Goal: Transaction & Acquisition: Purchase product/service

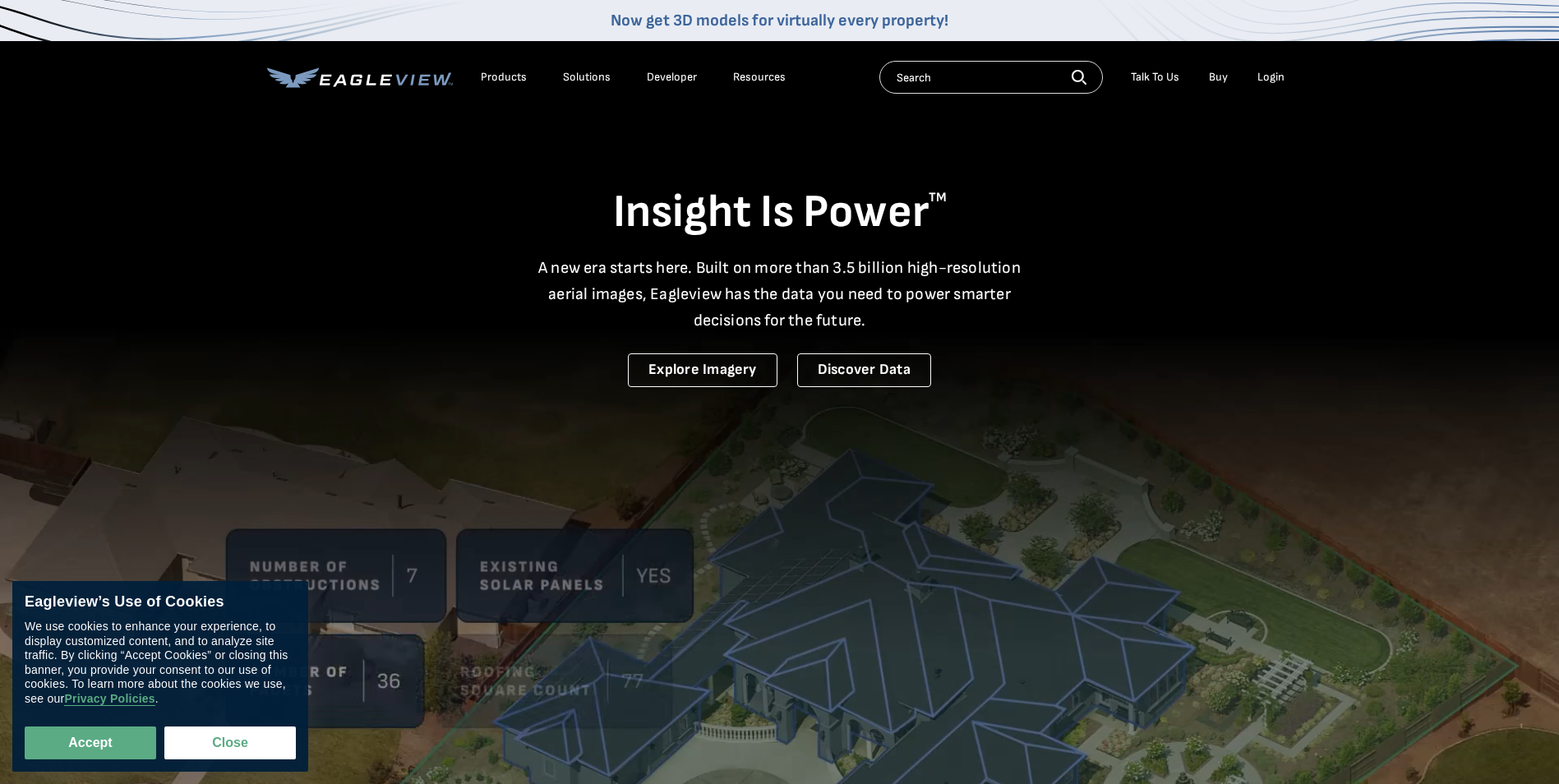
click at [1267, 69] on li "Login" at bounding box center [1270, 76] width 44 height 24
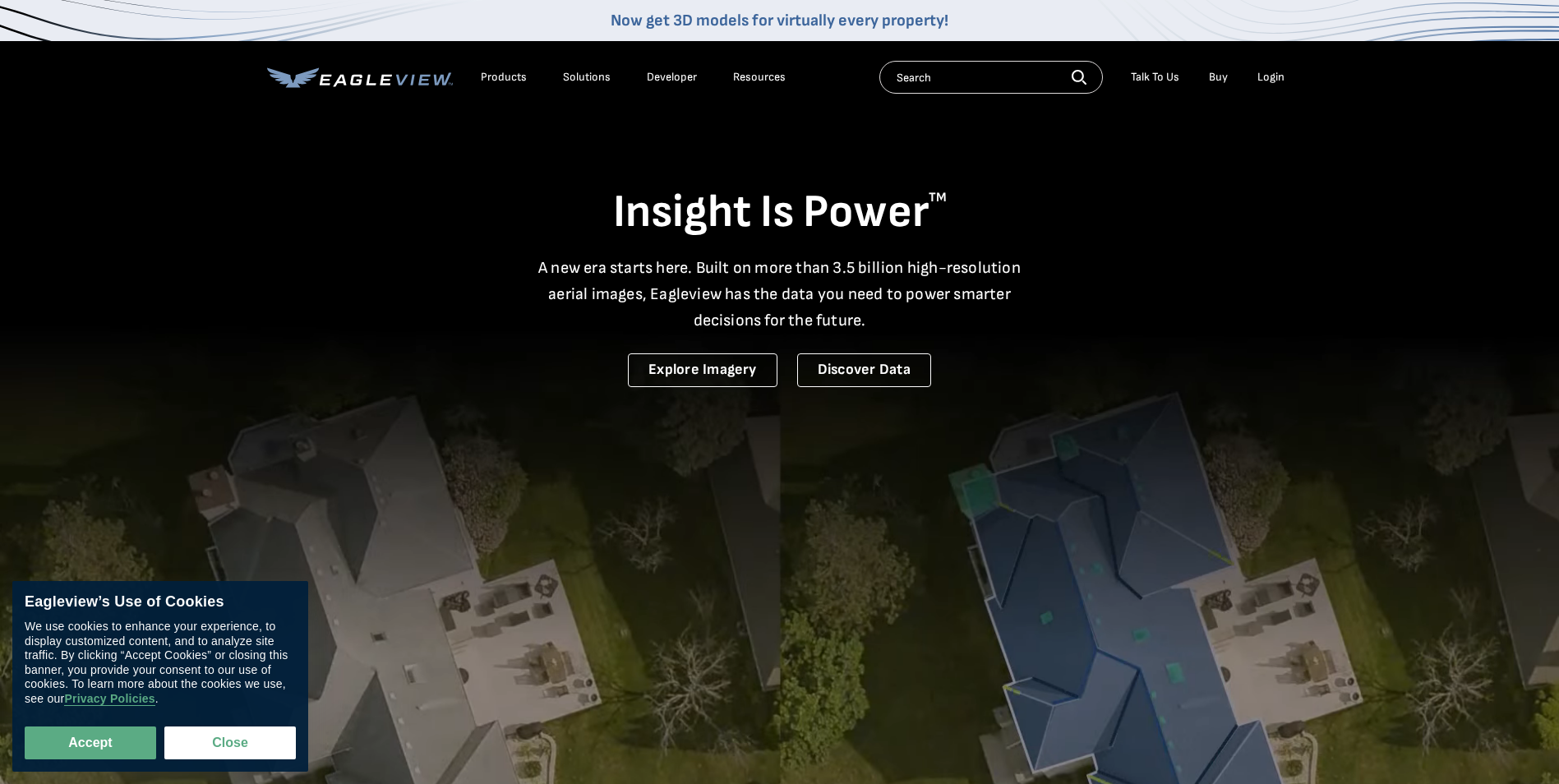
click at [1269, 76] on div "Login" at bounding box center [1271, 76] width 27 height 15
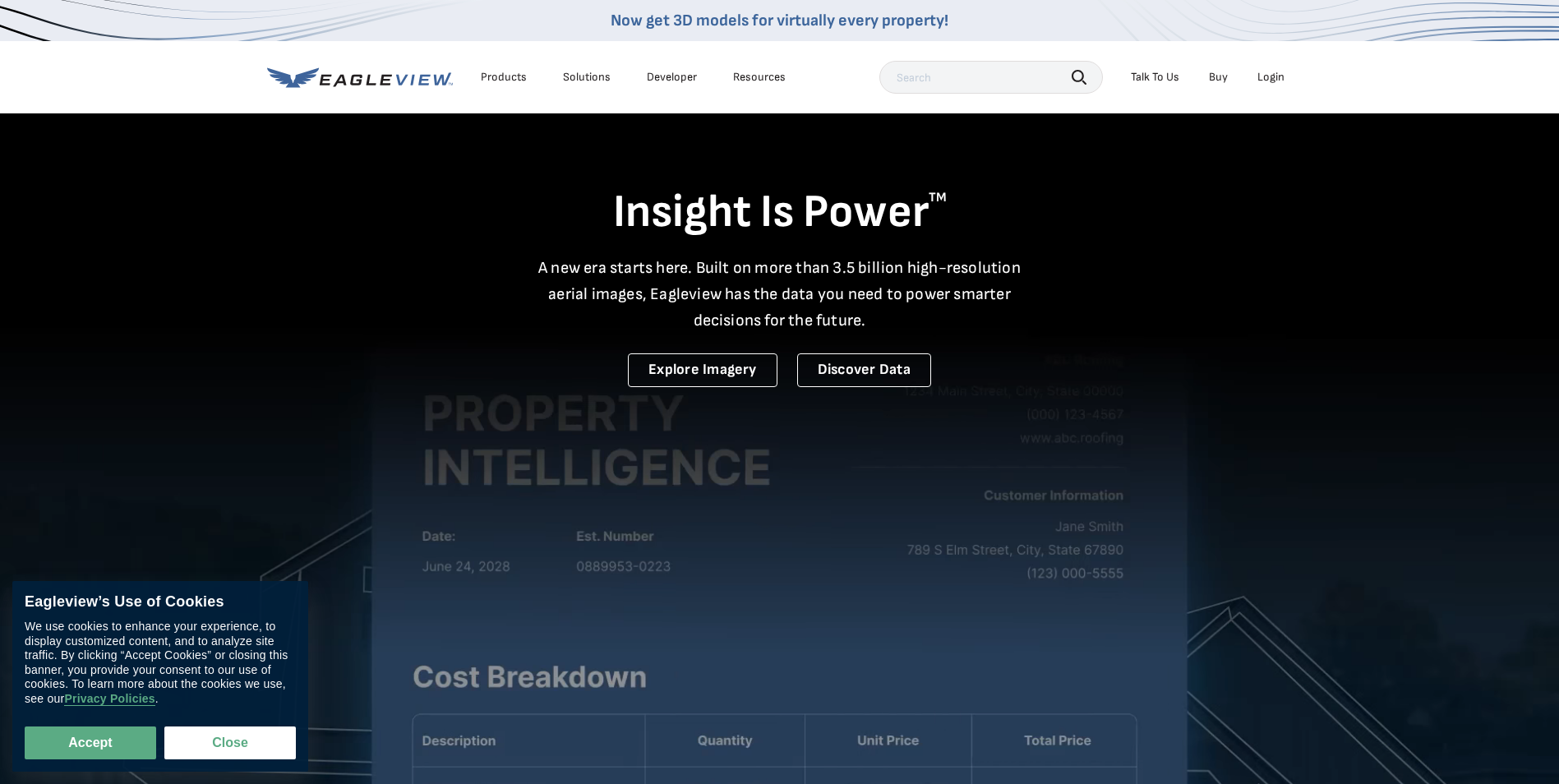
click at [1275, 84] on li "Login" at bounding box center [1270, 76] width 44 height 24
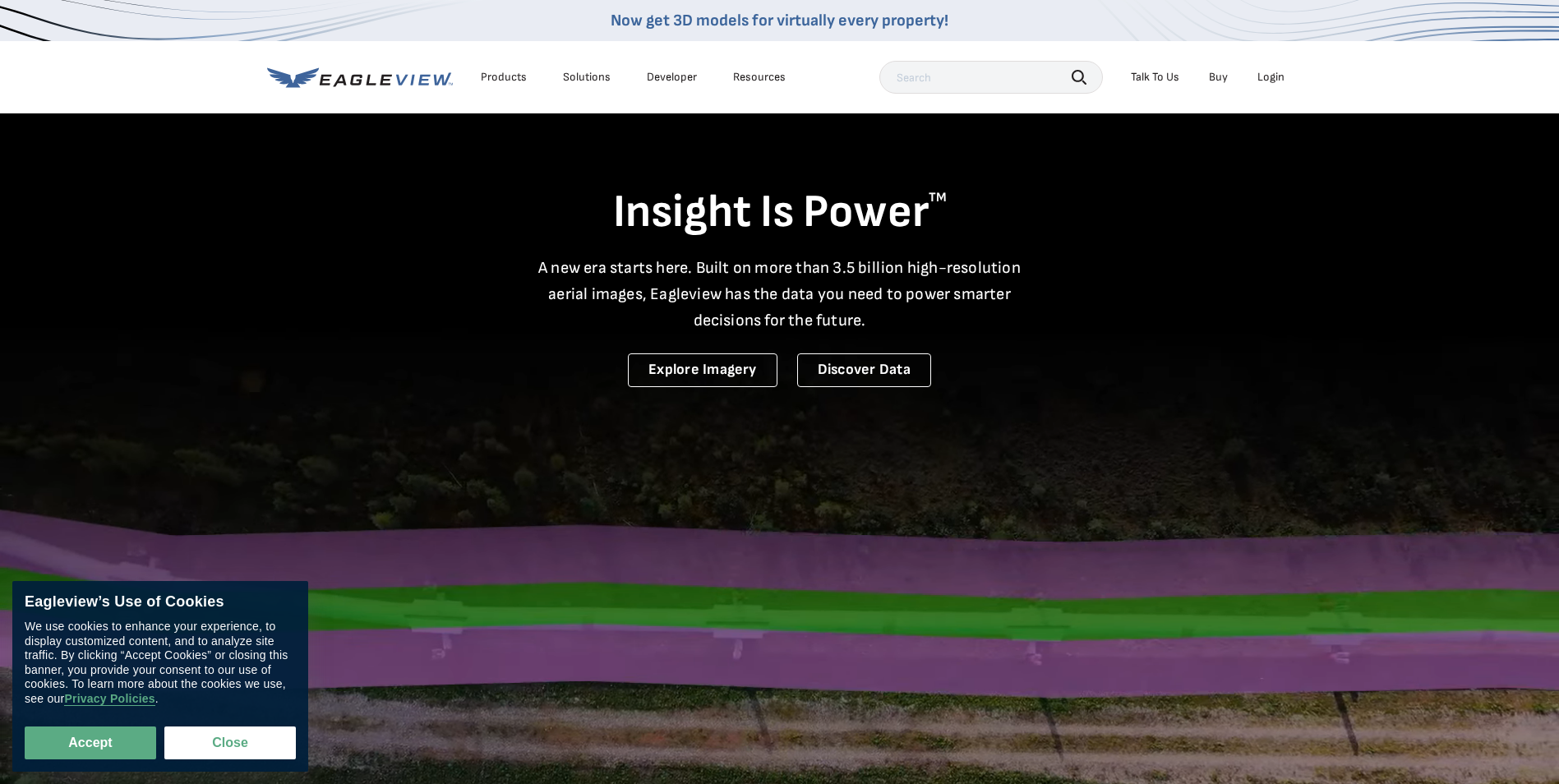
click at [1275, 74] on div "Login" at bounding box center [1271, 76] width 27 height 15
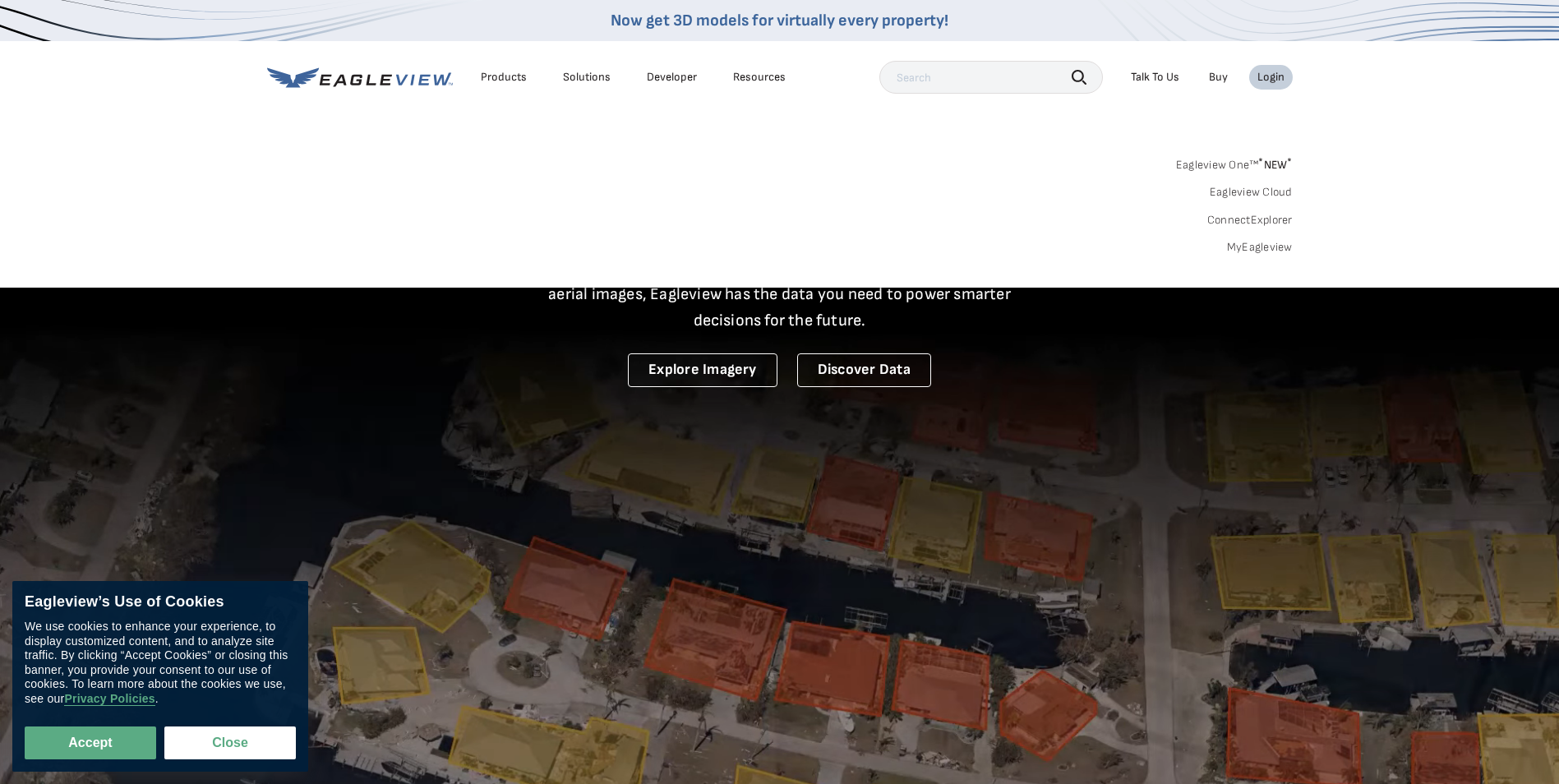
click at [1236, 219] on link "ConnectExplorer" at bounding box center [1250, 220] width 85 height 15
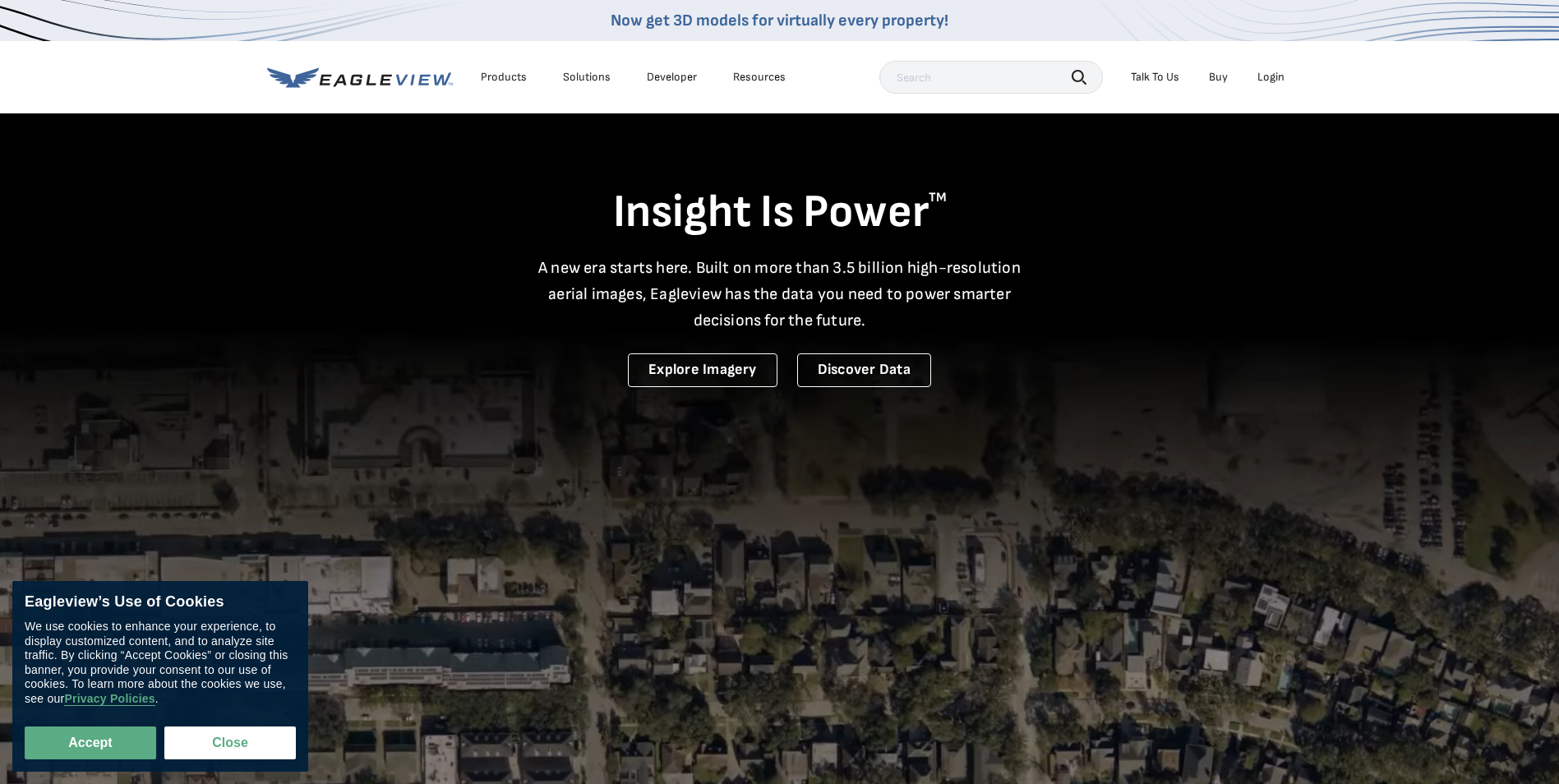
click at [1275, 75] on div "Login" at bounding box center [1271, 76] width 27 height 15
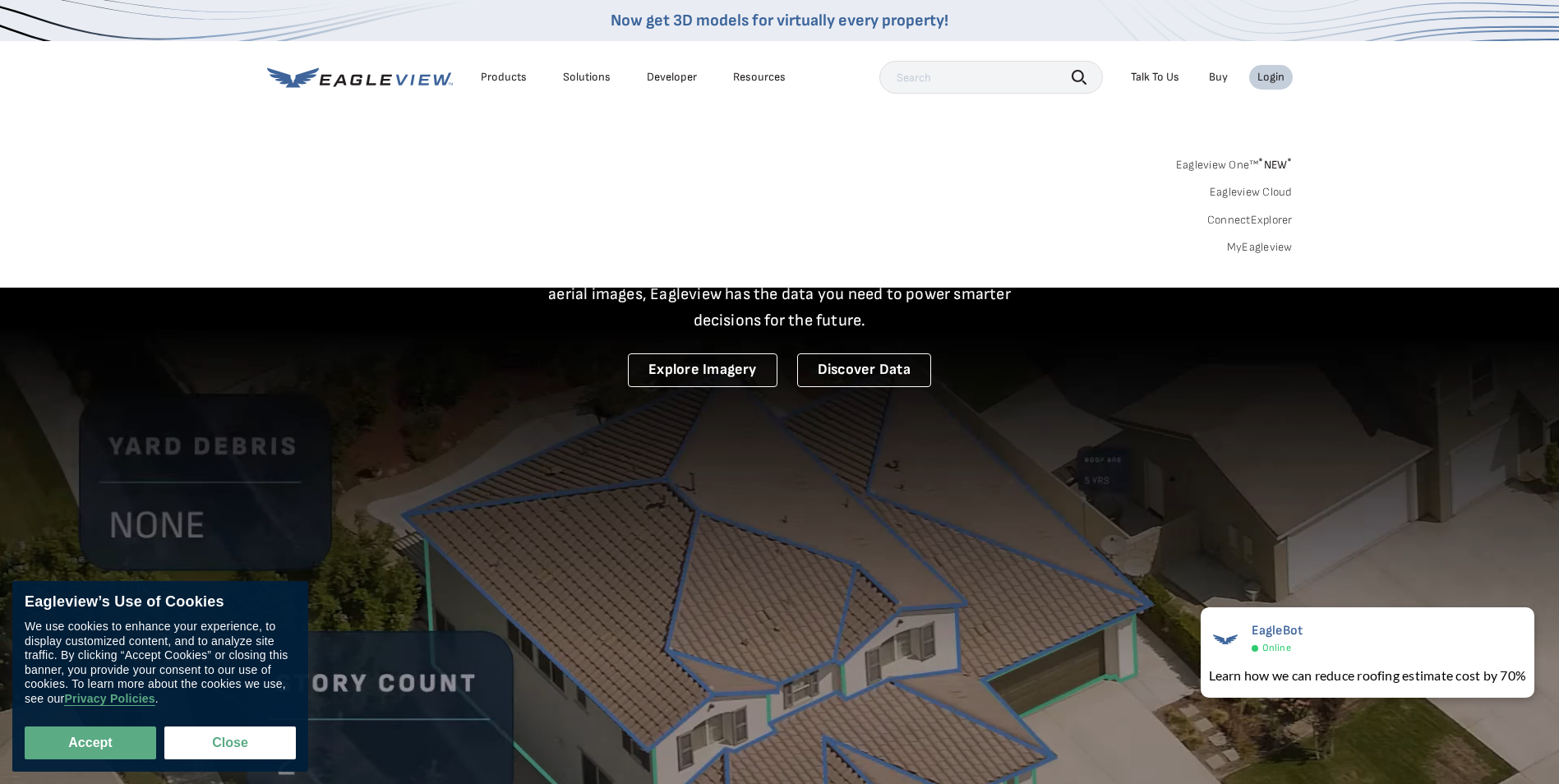
click at [1277, 246] on link "MyEagleview" at bounding box center [1260, 247] width 66 height 15
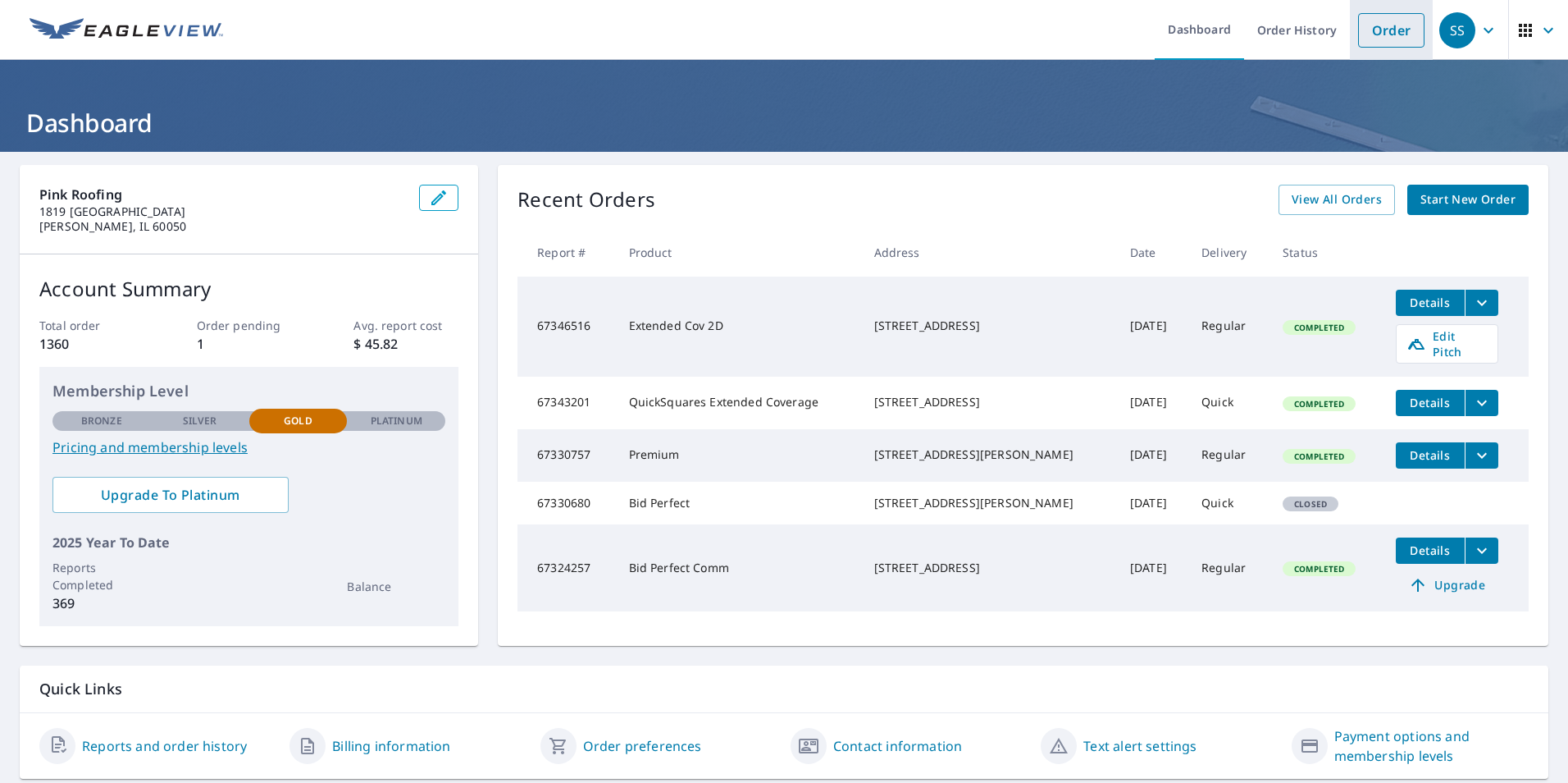
click at [1393, 28] on link "Order" at bounding box center [1391, 31] width 67 height 35
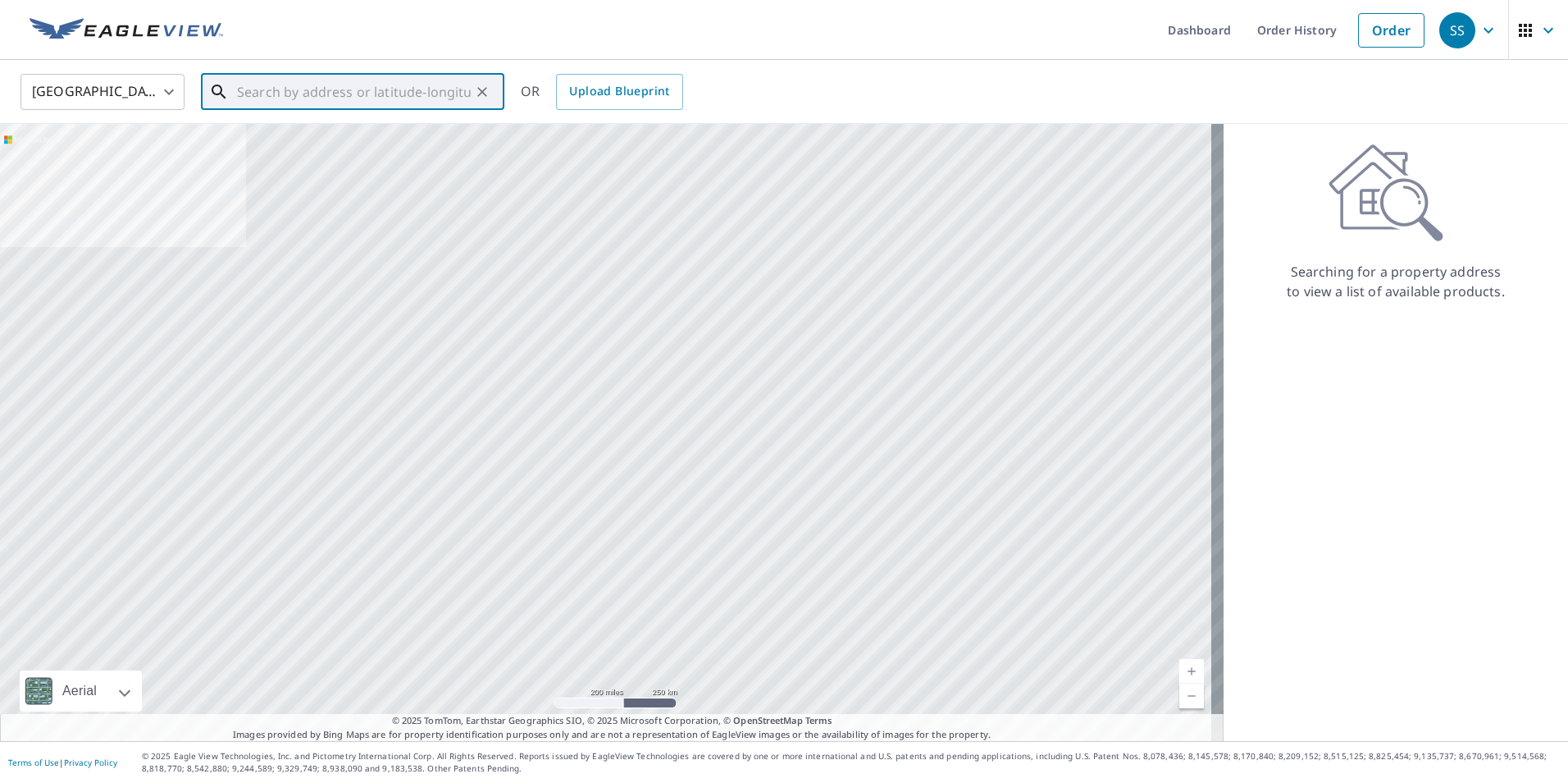
paste input "8707 Hillcrest Ave Crystal Lake, IL 60014"
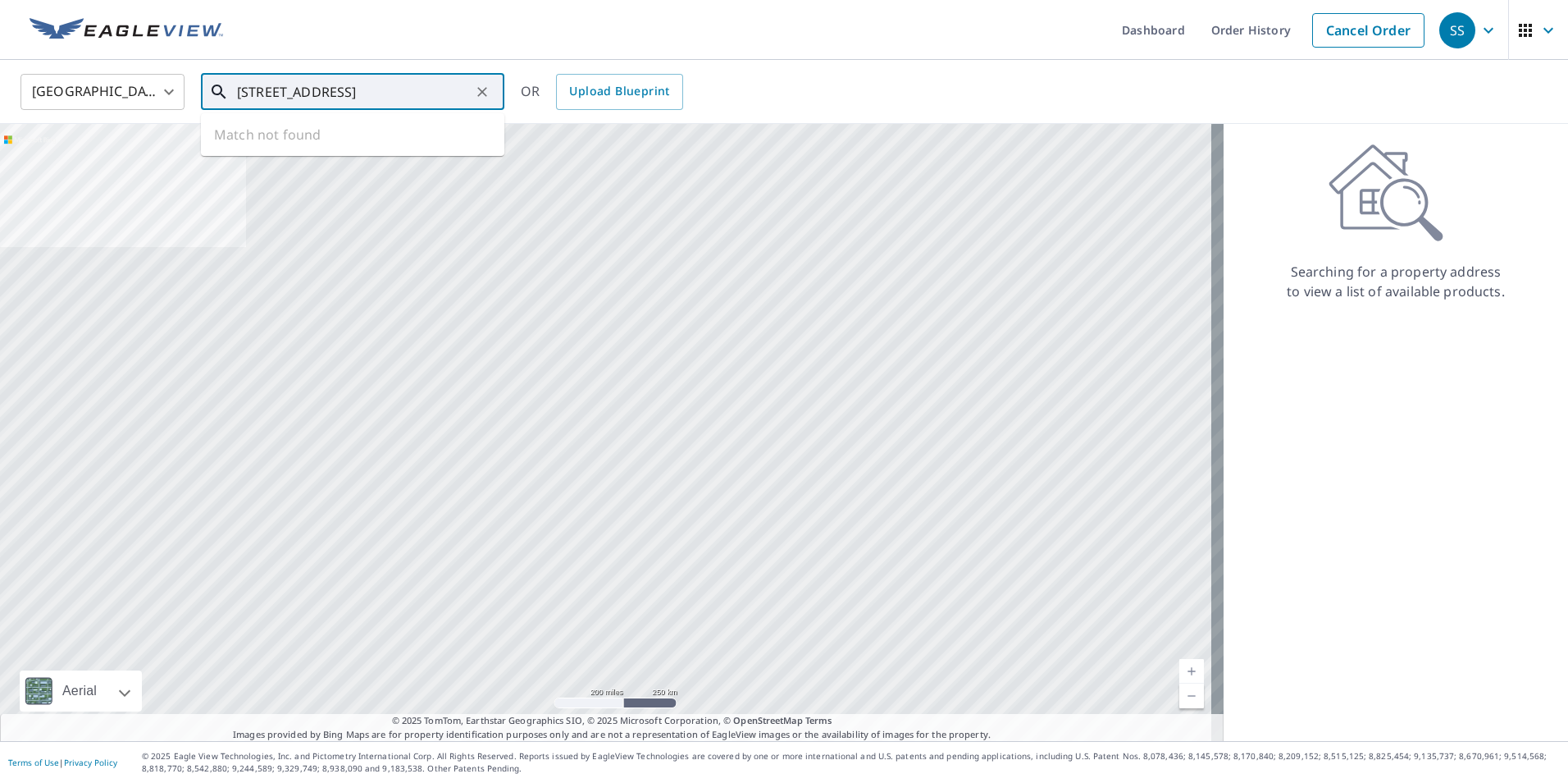
scroll to position [0, 16]
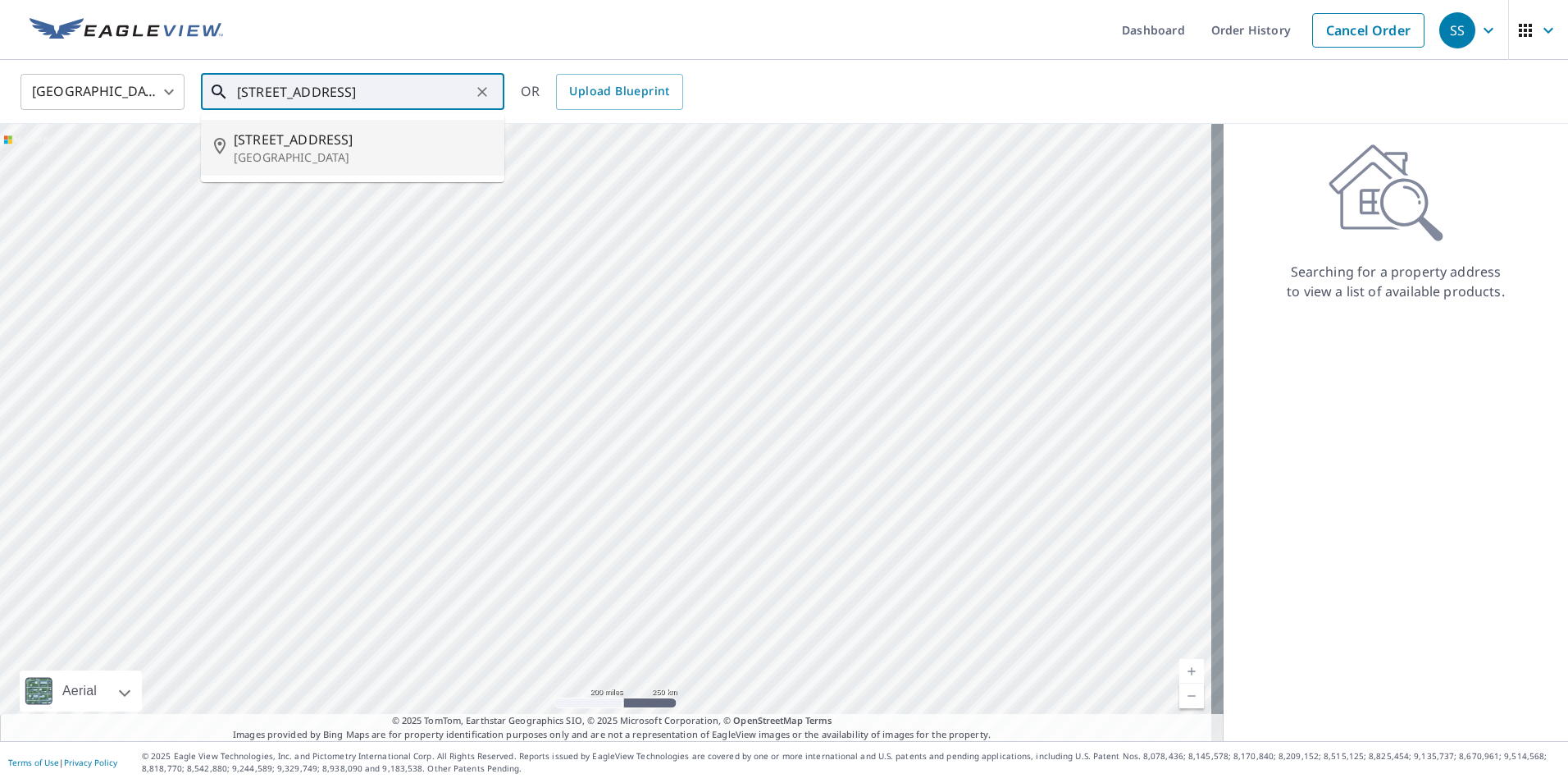
click at [412, 139] on span "8707 Hillcrest Ave" at bounding box center [362, 139] width 258 height 19
type input "8707 Hillcrest Ave Crystal Lake, IL 60014"
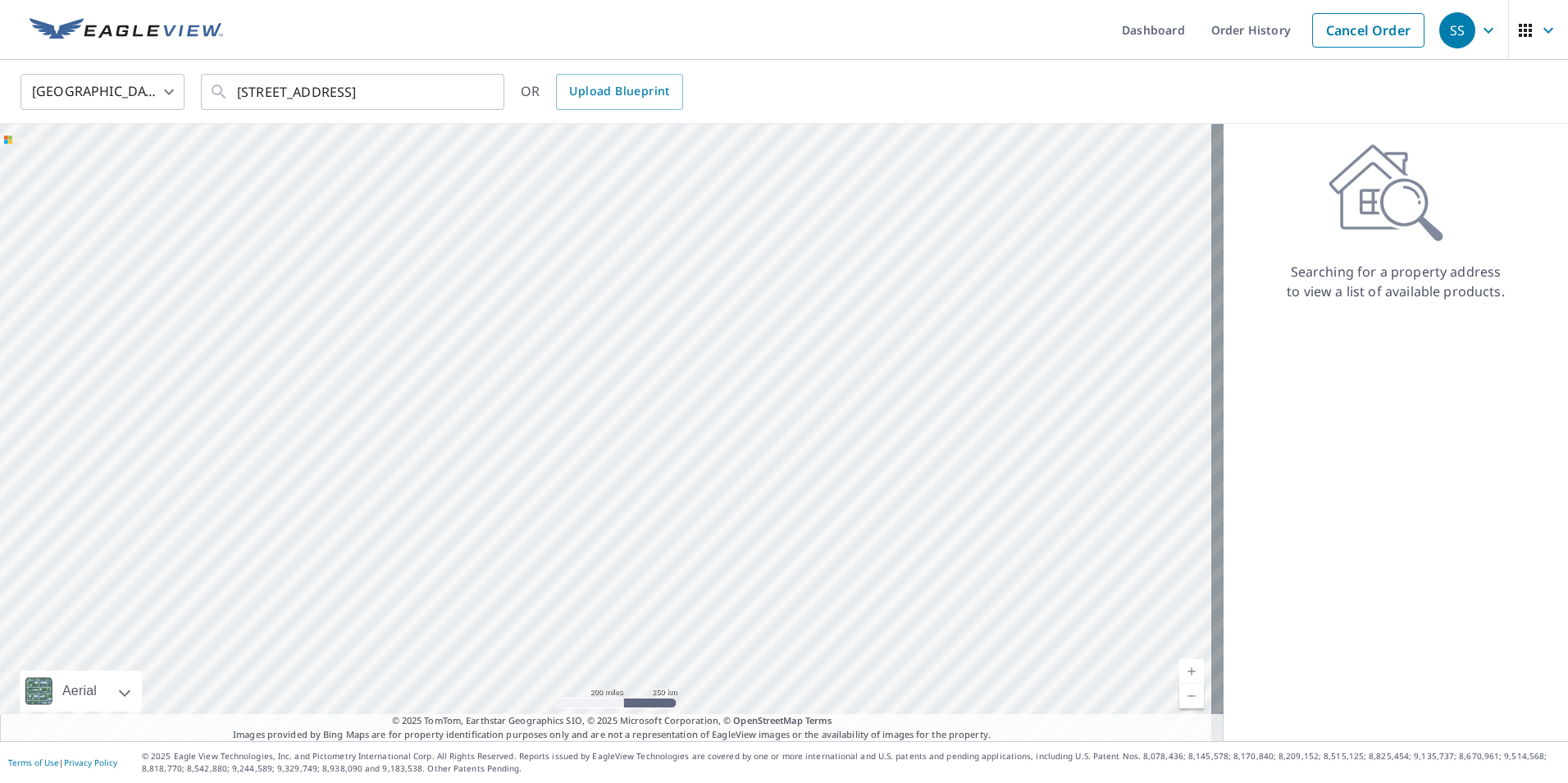
scroll to position [0, 0]
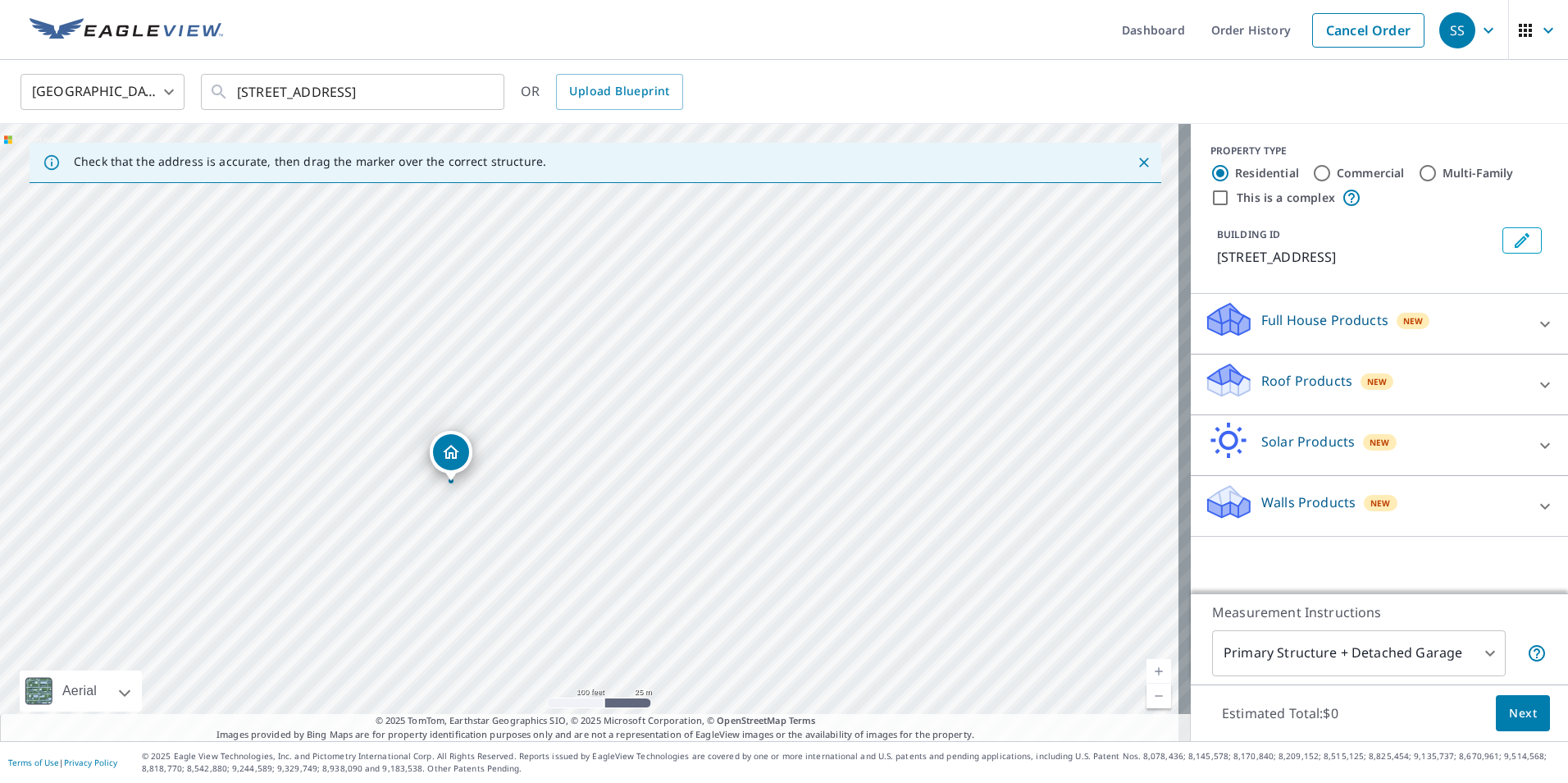
click at [1374, 317] on p "Full House Products" at bounding box center [1326, 320] width 128 height 19
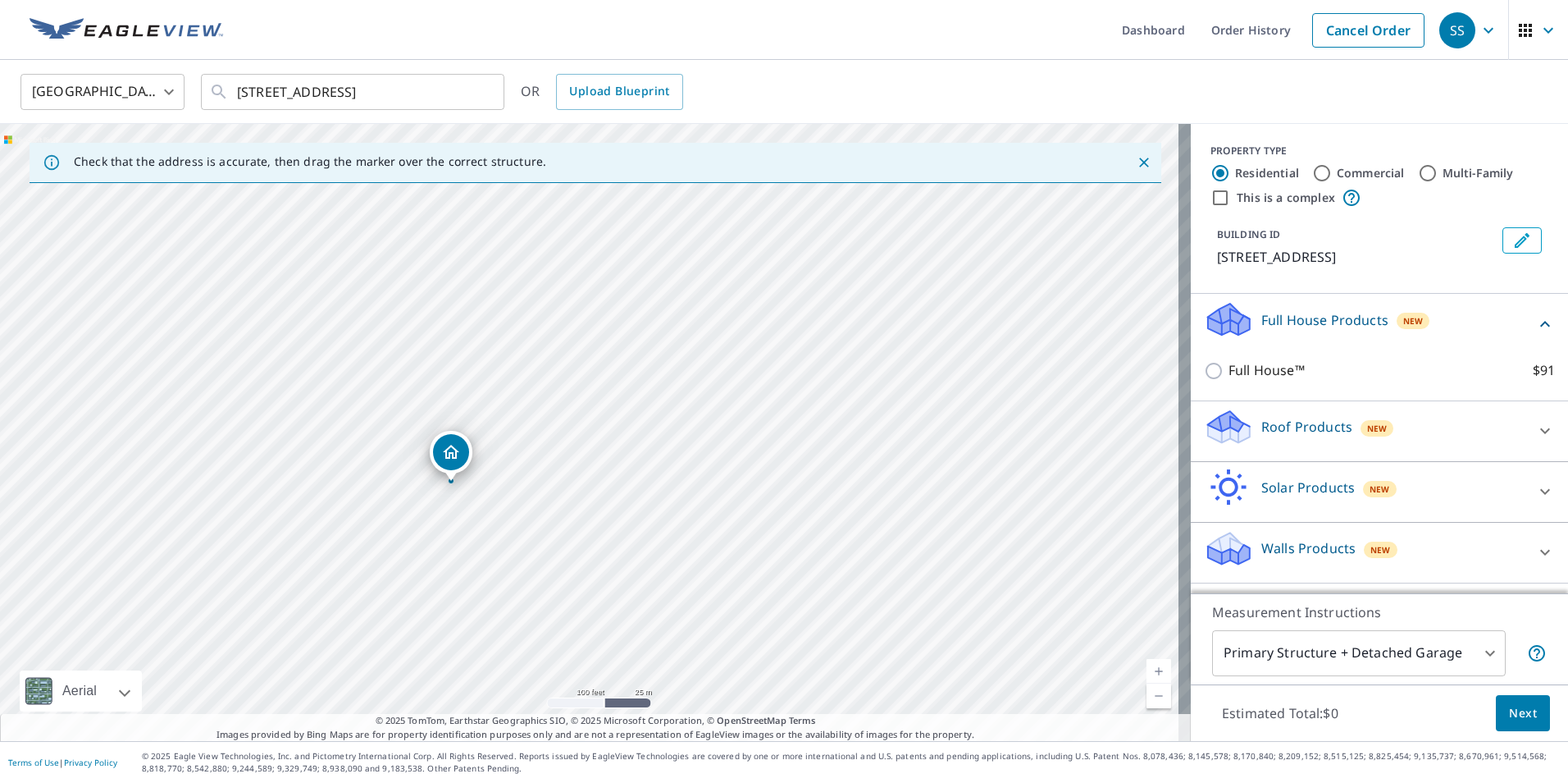
click at [1341, 416] on div "Roof Products New" at bounding box center [1364, 431] width 322 height 46
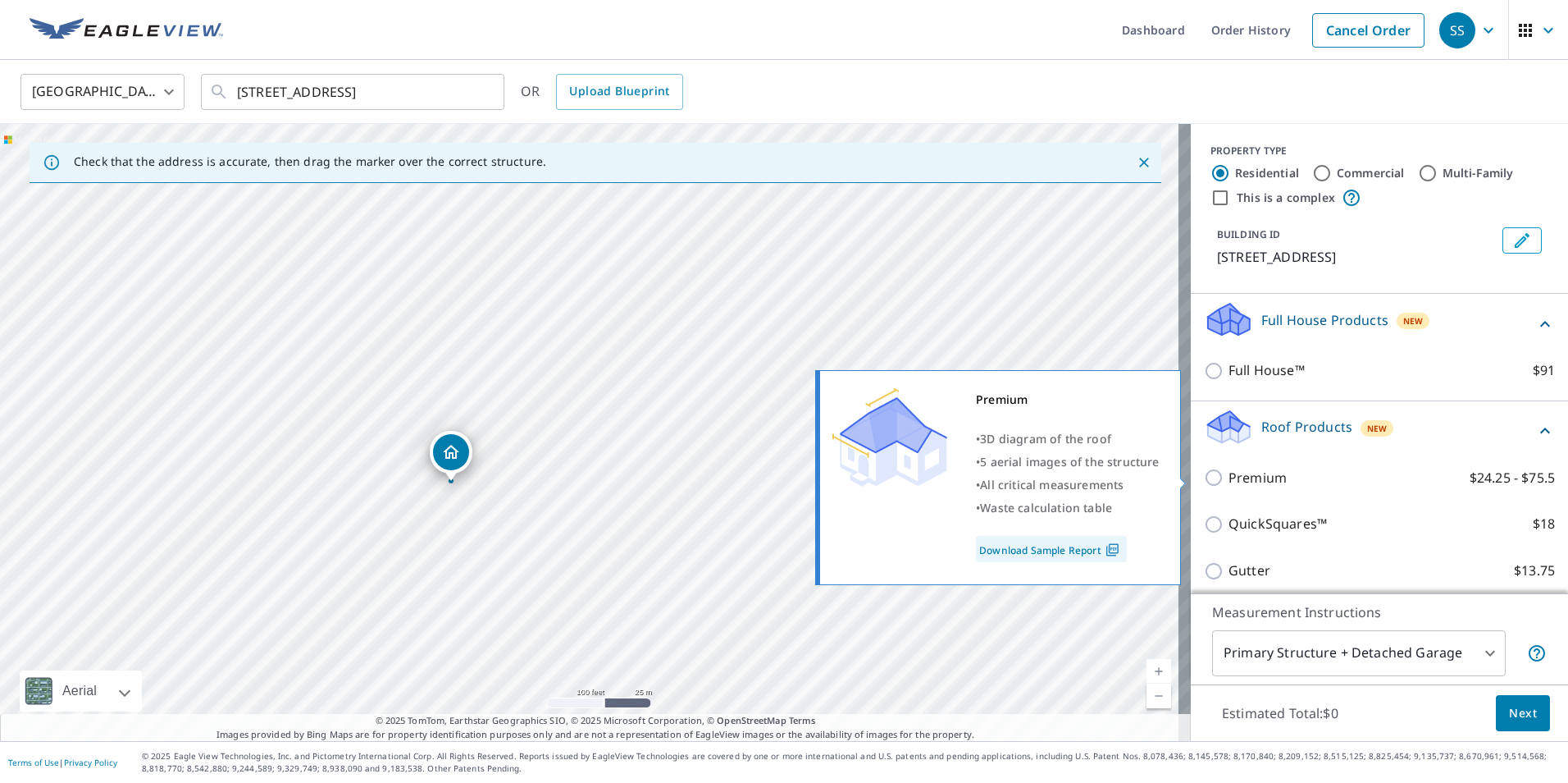
click at [1213, 482] on input "Premium $24.25 - $75.5" at bounding box center [1215, 478] width 24 height 19
checkbox input "true"
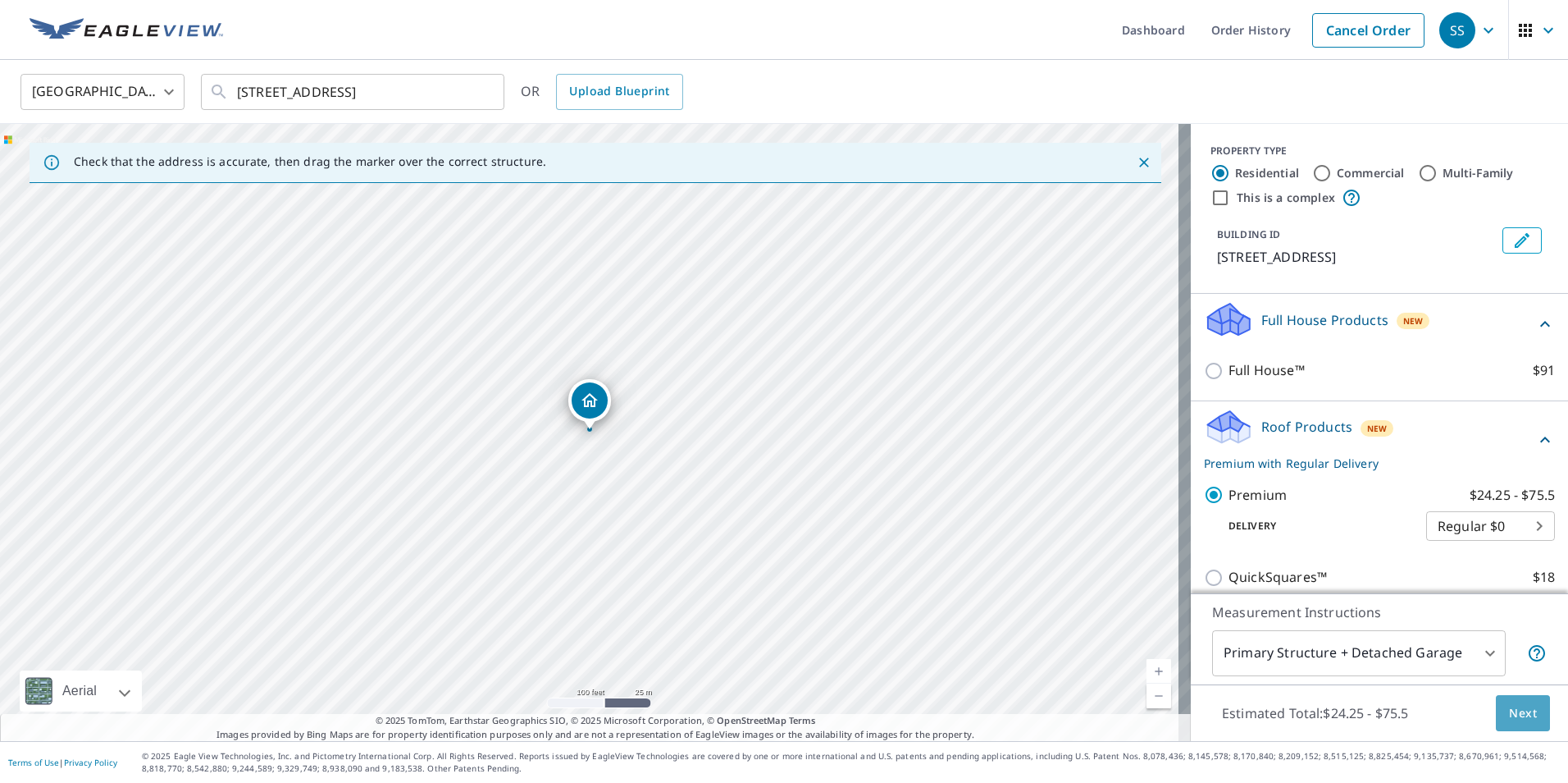
click at [1519, 709] on span "Next" at bounding box center [1523, 713] width 28 height 20
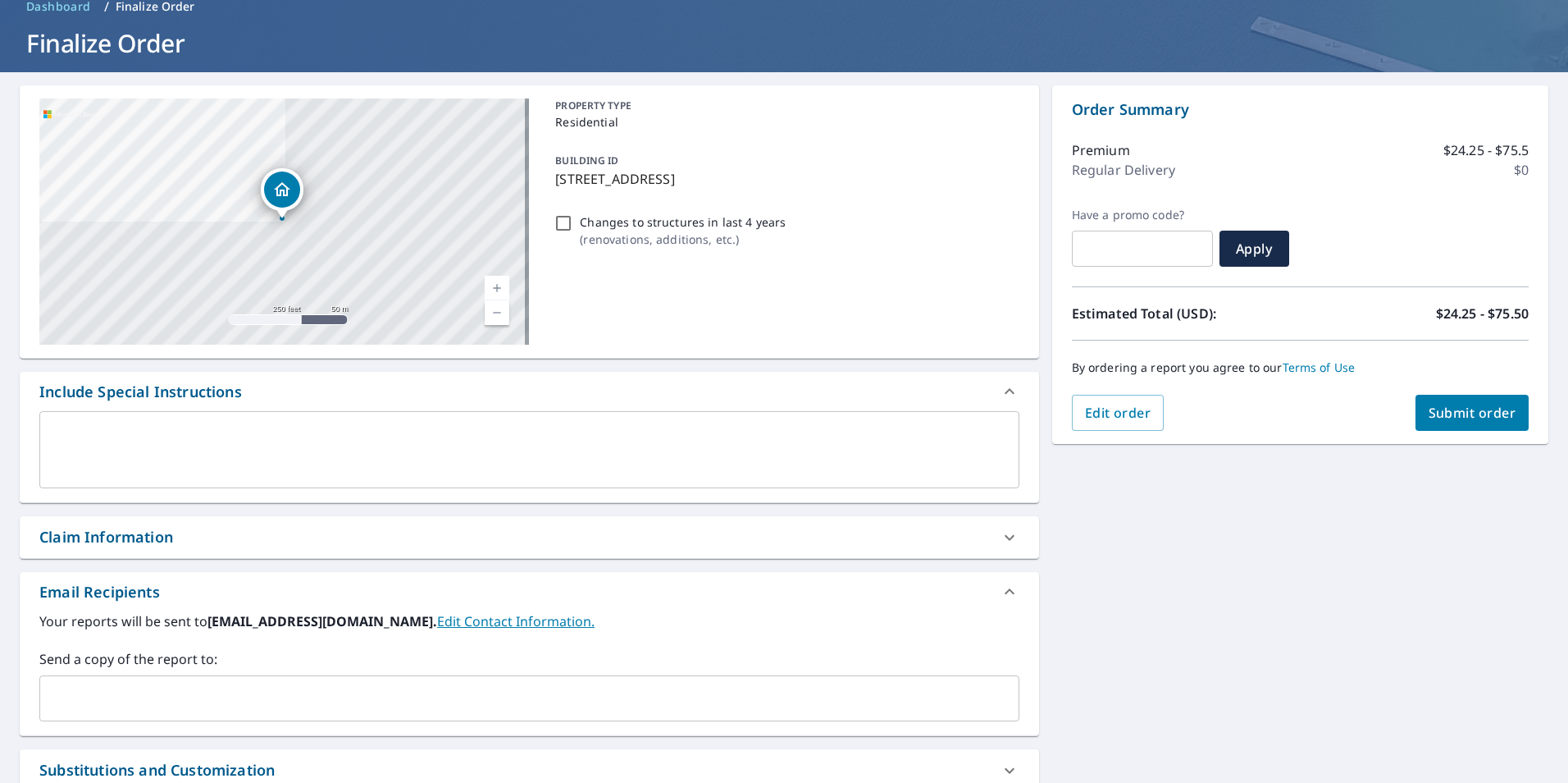
scroll to position [164, 0]
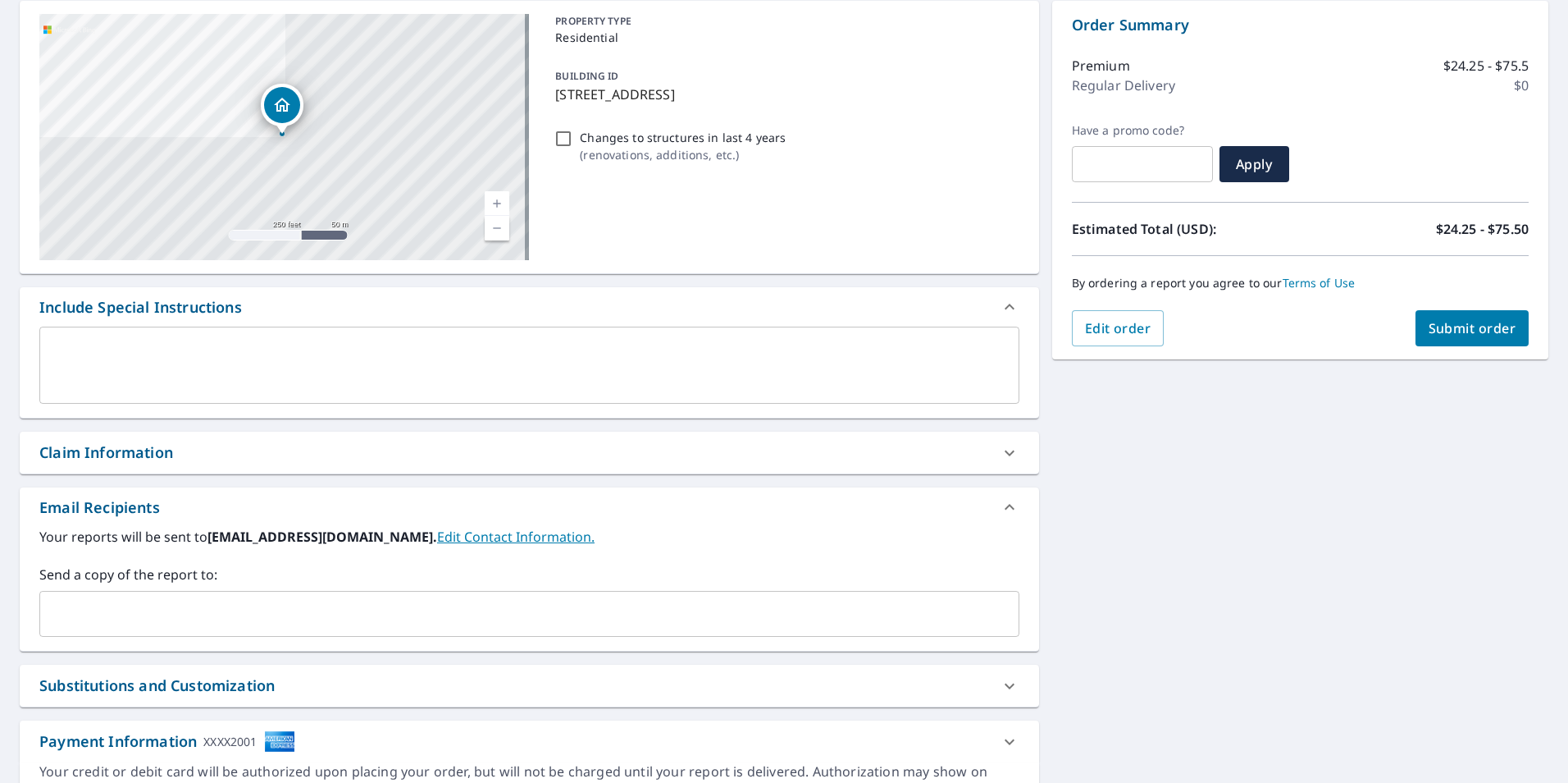
drag, startPoint x: 174, startPoint y: 567, endPoint x: 176, endPoint y: 577, distance: 10.2
click at [175, 575] on label "Send a copy of the report to:" at bounding box center [529, 574] width 980 height 19
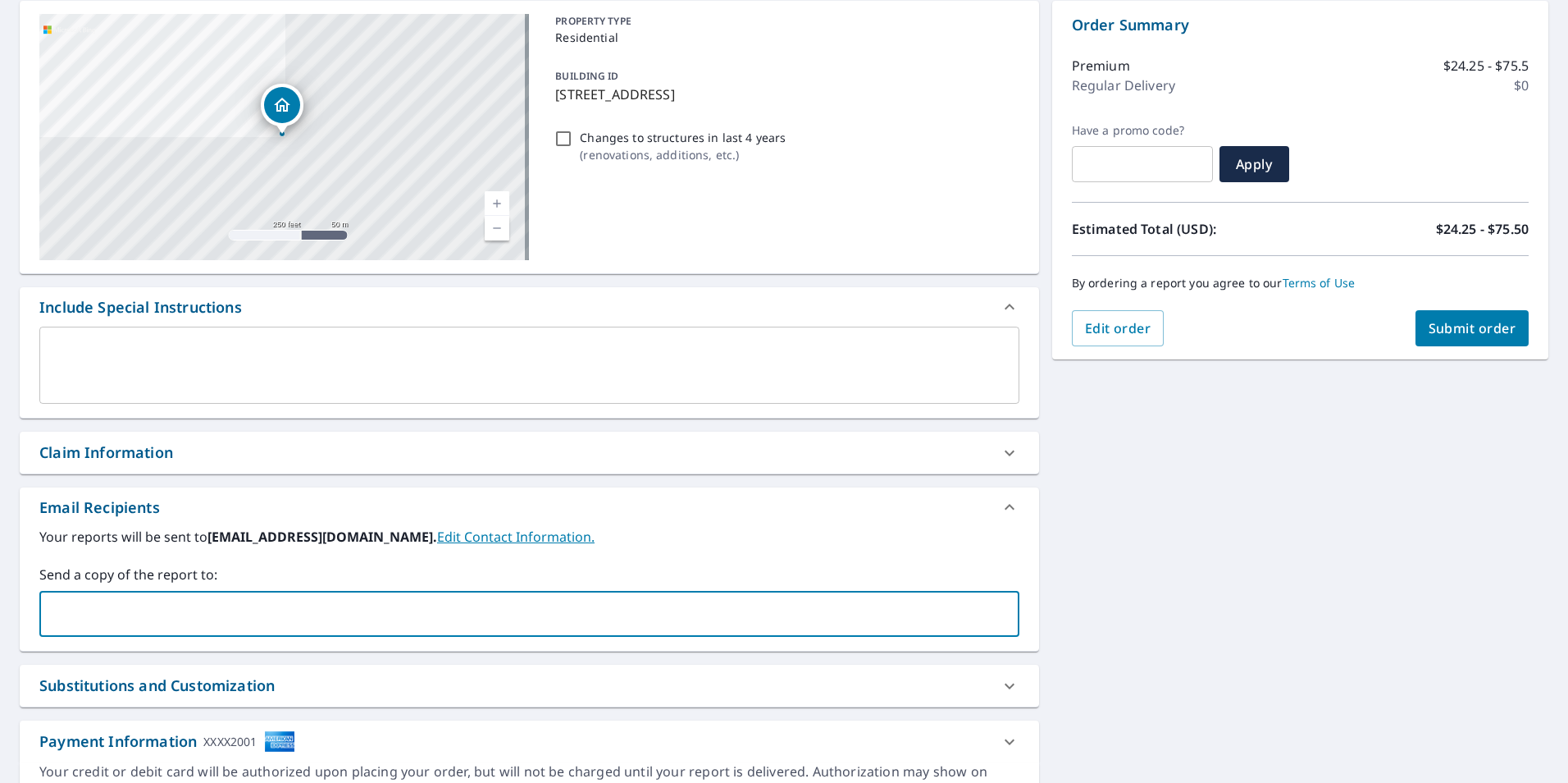
click at [172, 608] on input "text" at bounding box center [517, 614] width 941 height 31
type input "anna@pinkroofing.com"
click at [1483, 337] on button "Submit order" at bounding box center [1472, 328] width 114 height 36
checkbox input "true"
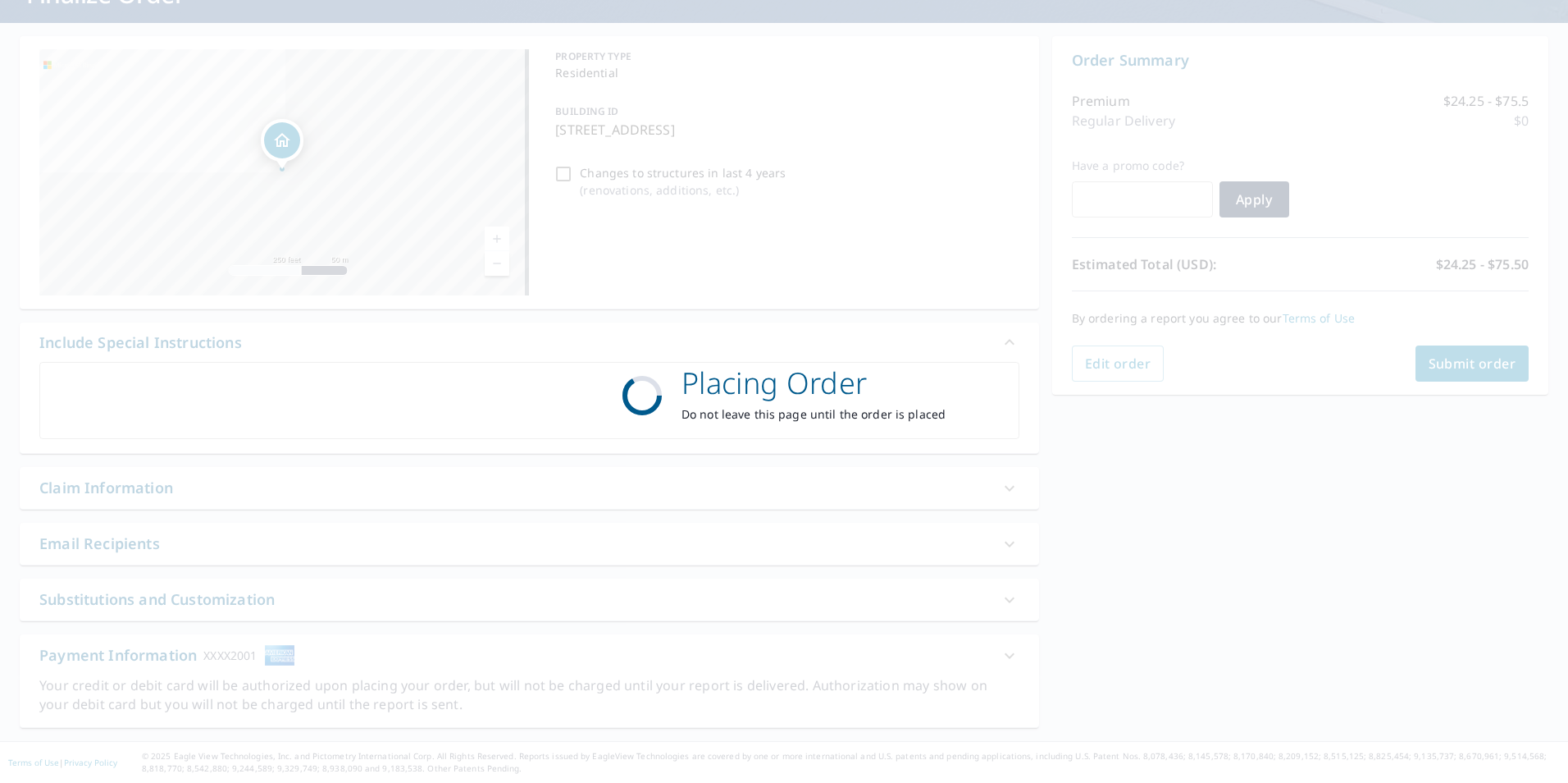
scroll to position [129, 0]
